Goal: Information Seeking & Learning: Check status

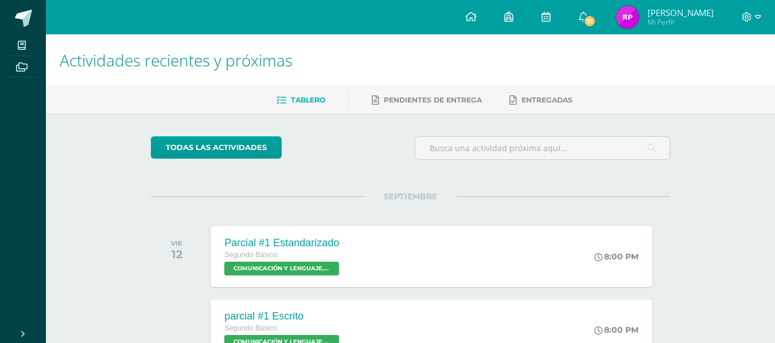
click at [648, 11] on span "[PERSON_NAME] Mi Perfil" at bounding box center [665, 17] width 102 height 23
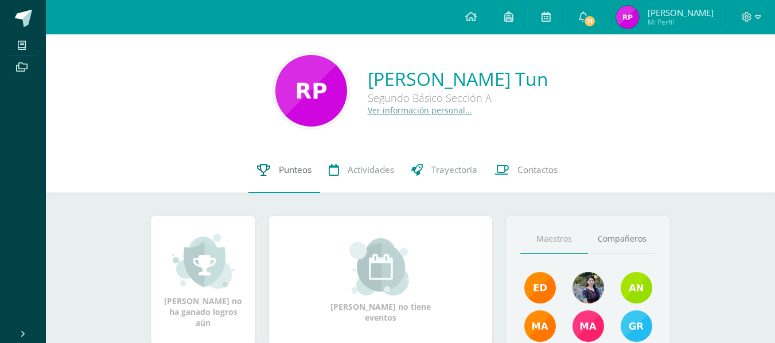
click at [294, 168] on span "Punteos" at bounding box center [295, 170] width 33 height 12
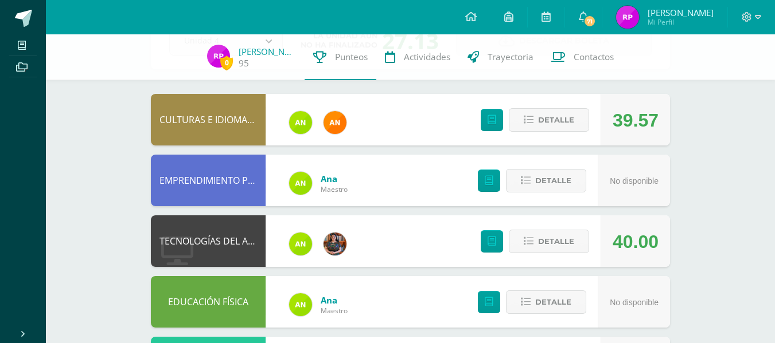
scroll to position [92, 0]
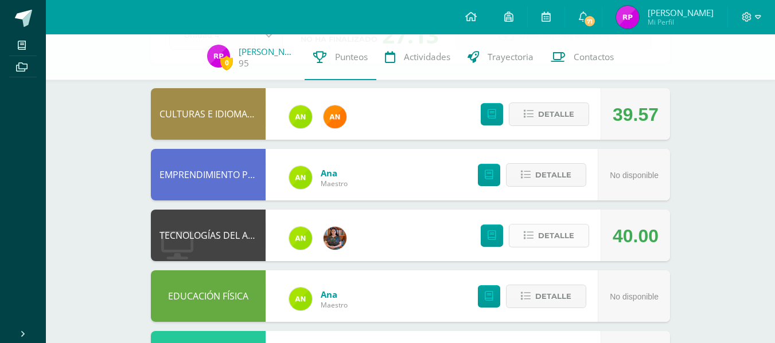
click at [565, 237] on span "Detalle" at bounding box center [556, 235] width 36 height 21
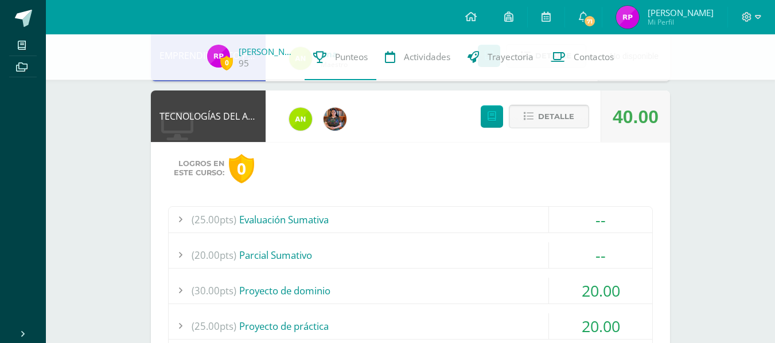
scroll to position [213, 0]
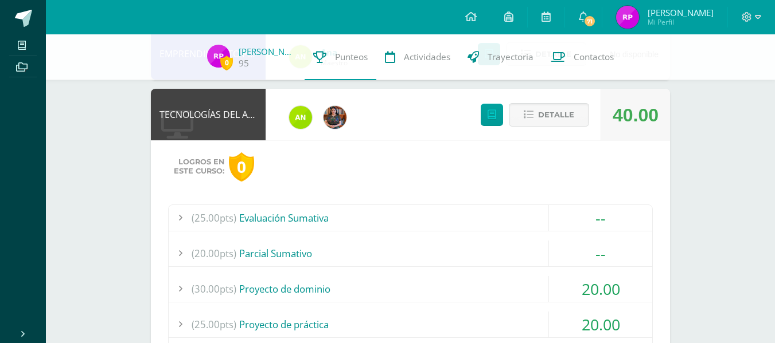
click at [556, 288] on div "20.00" at bounding box center [600, 289] width 103 height 26
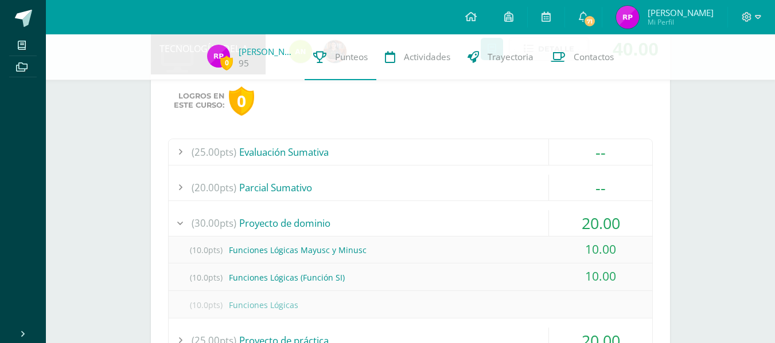
scroll to position [287, 0]
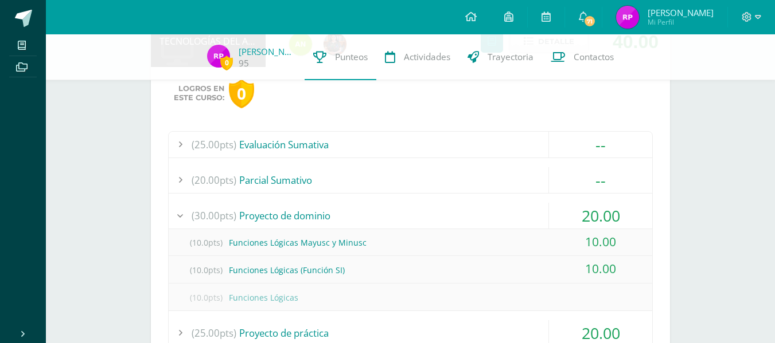
click at [568, 258] on div "10.00" at bounding box center [600, 269] width 103 height 26
click at [561, 267] on div "10.00" at bounding box center [600, 269] width 103 height 26
click at [314, 265] on div "(10.0pts) Funciones Lógicas (Función SI)" at bounding box center [410, 270] width 483 height 26
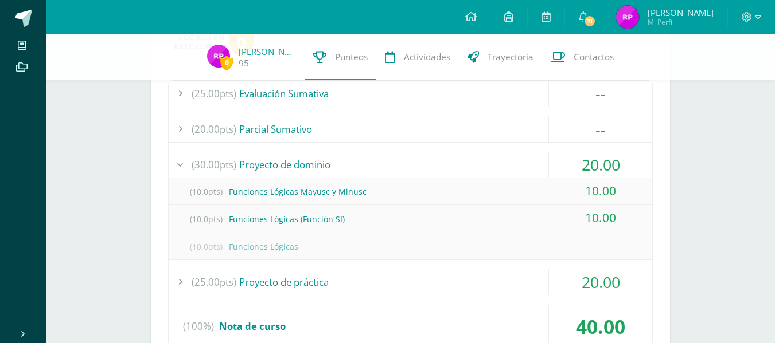
scroll to position [375, 0]
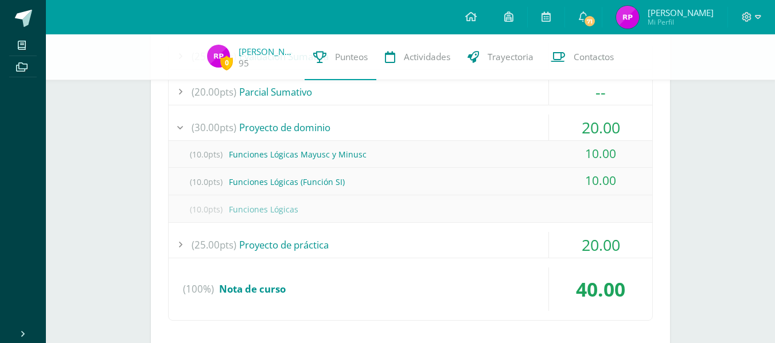
click at [339, 252] on div "(25.00pts) Proyecto de práctica" at bounding box center [410, 245] width 483 height 26
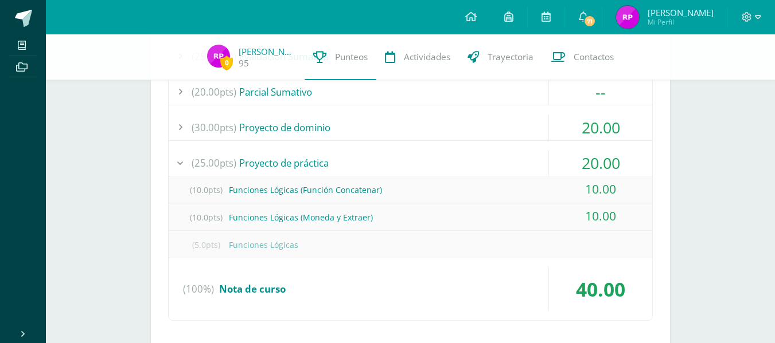
scroll to position [337, 0]
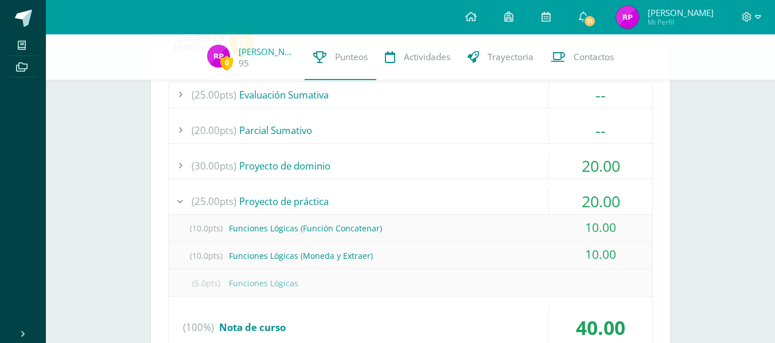
click at [536, 170] on div "(30.00pts) Proyecto de dominio" at bounding box center [410, 166] width 483 height 26
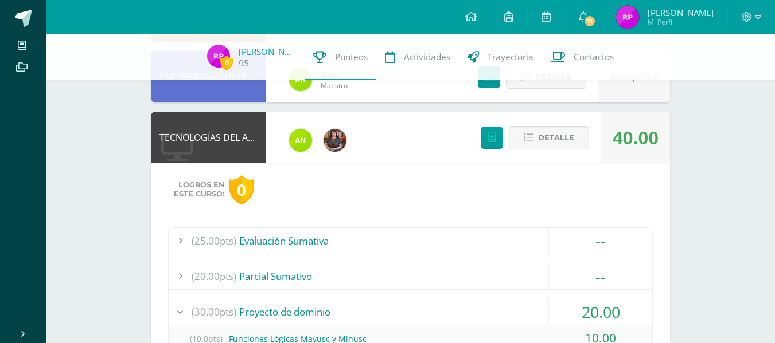
scroll to position [165, 0]
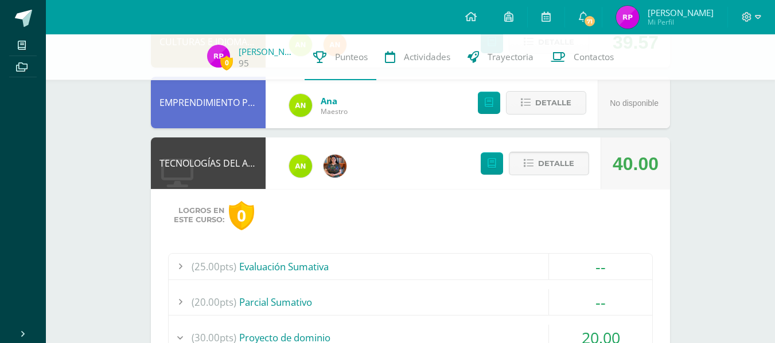
click at [549, 166] on span "Detalle" at bounding box center [556, 163] width 36 height 21
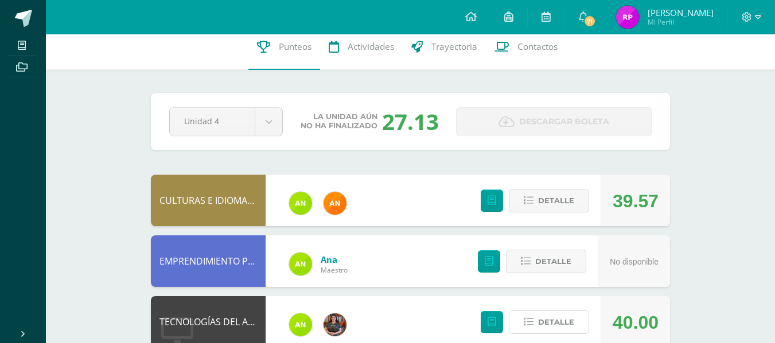
scroll to position [0, 0]
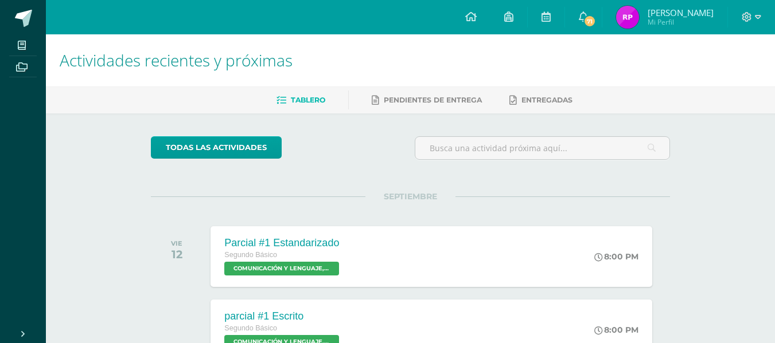
click at [645, 19] on span "Rosa Candelaria Mi Perfil" at bounding box center [665, 17] width 102 height 23
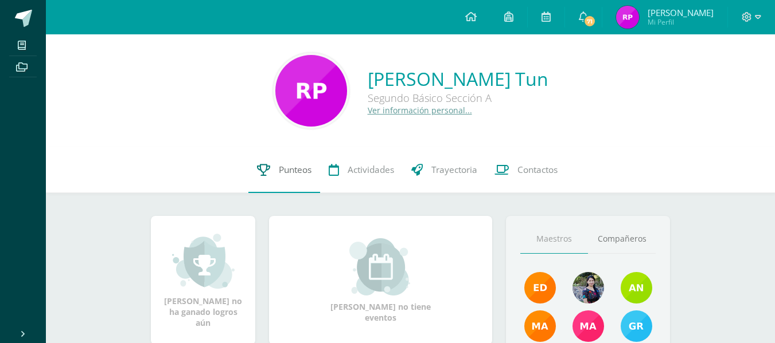
click at [285, 171] on span "Punteos" at bounding box center [295, 170] width 33 height 12
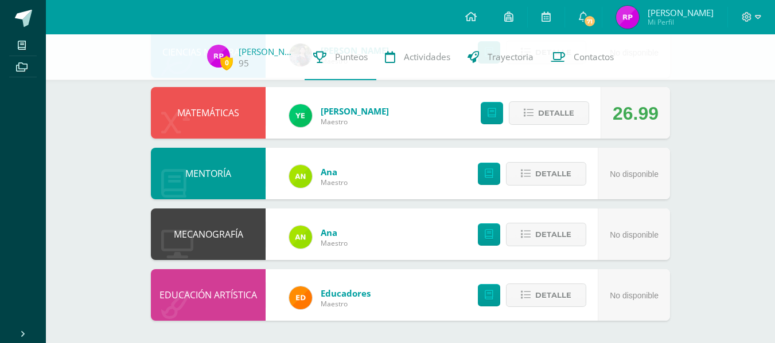
scroll to position [628, 0]
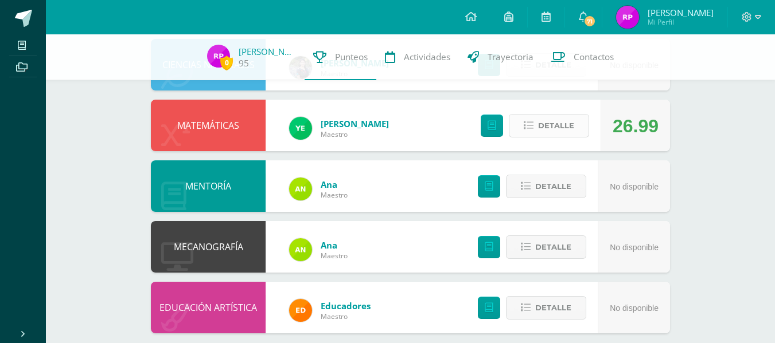
click at [552, 124] on span "Detalle" at bounding box center [556, 125] width 36 height 21
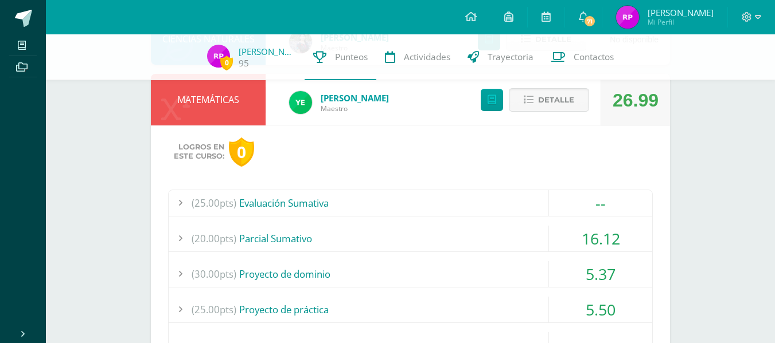
scroll to position [654, 0]
click at [526, 200] on div "(25.00pts) Evaluación Sumativa" at bounding box center [410, 203] width 483 height 26
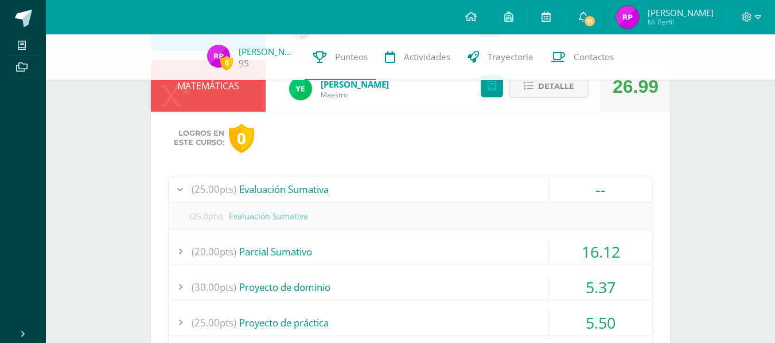
scroll to position [669, 0]
click at [543, 260] on div "(20.00pts) [GEOGRAPHIC_DATA]" at bounding box center [410, 251] width 483 height 26
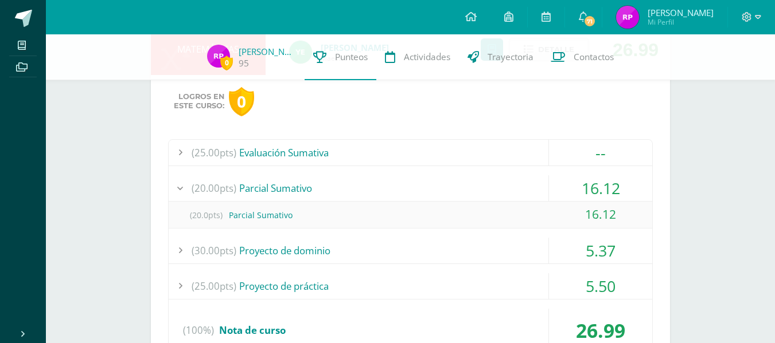
scroll to position [706, 0]
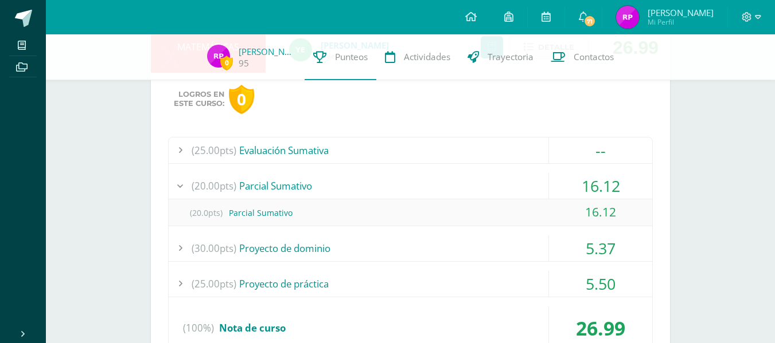
click at [561, 256] on div "5.37" at bounding box center [600, 249] width 103 height 26
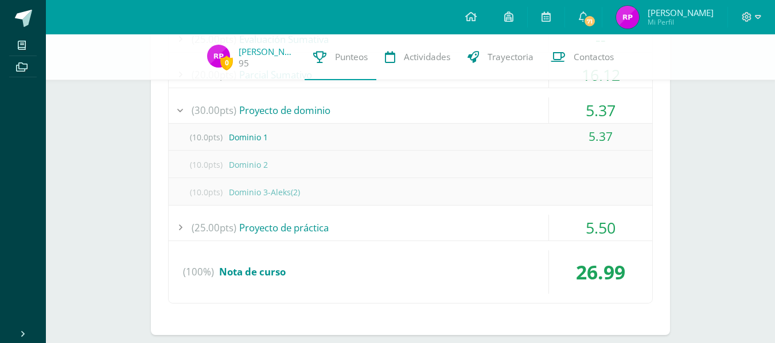
scroll to position [841, 0]
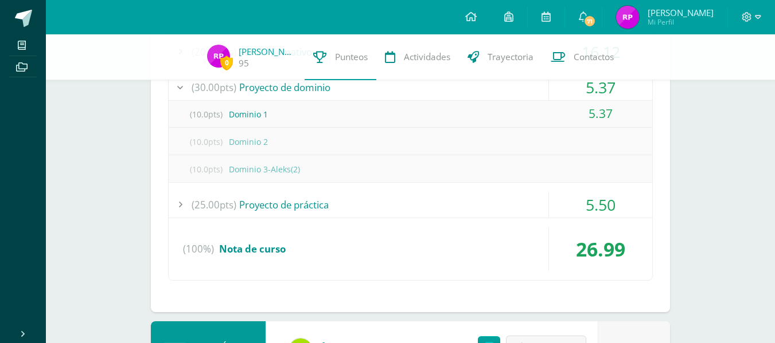
click at [592, 198] on div "5.50" at bounding box center [600, 205] width 103 height 26
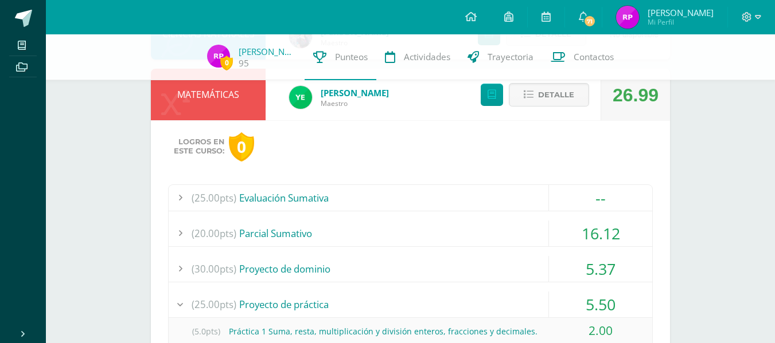
scroll to position [658, 0]
click at [555, 97] on span "Detalle" at bounding box center [556, 95] width 36 height 21
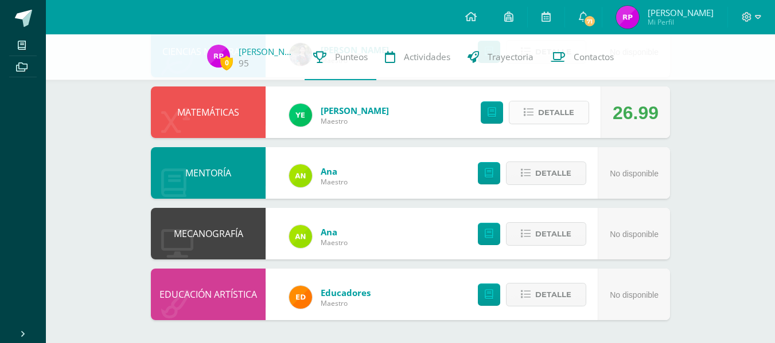
scroll to position [641, 0]
